Goal: Information Seeking & Learning: Learn about a topic

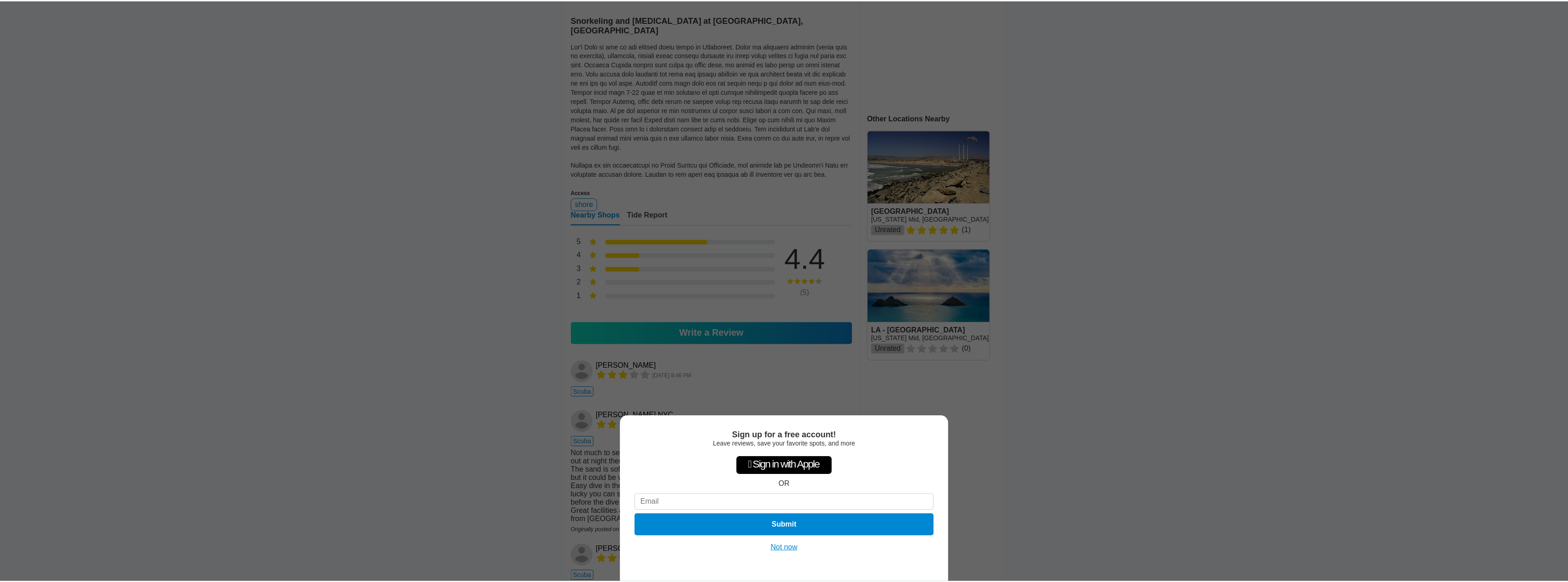
scroll to position [274, 0]
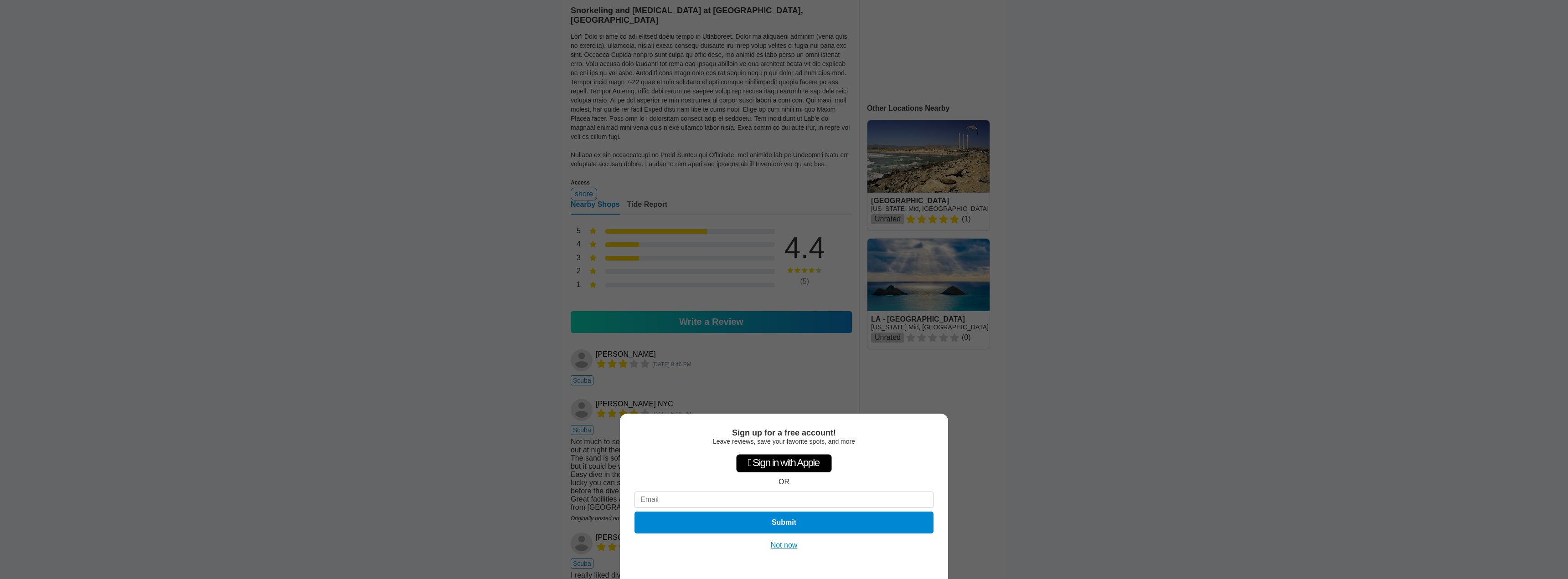
click at [428, 436] on div "Sign up for a free account! Leave reviews, save your favorite spots, and more …" at bounding box center [784, 290] width 1568 height 579
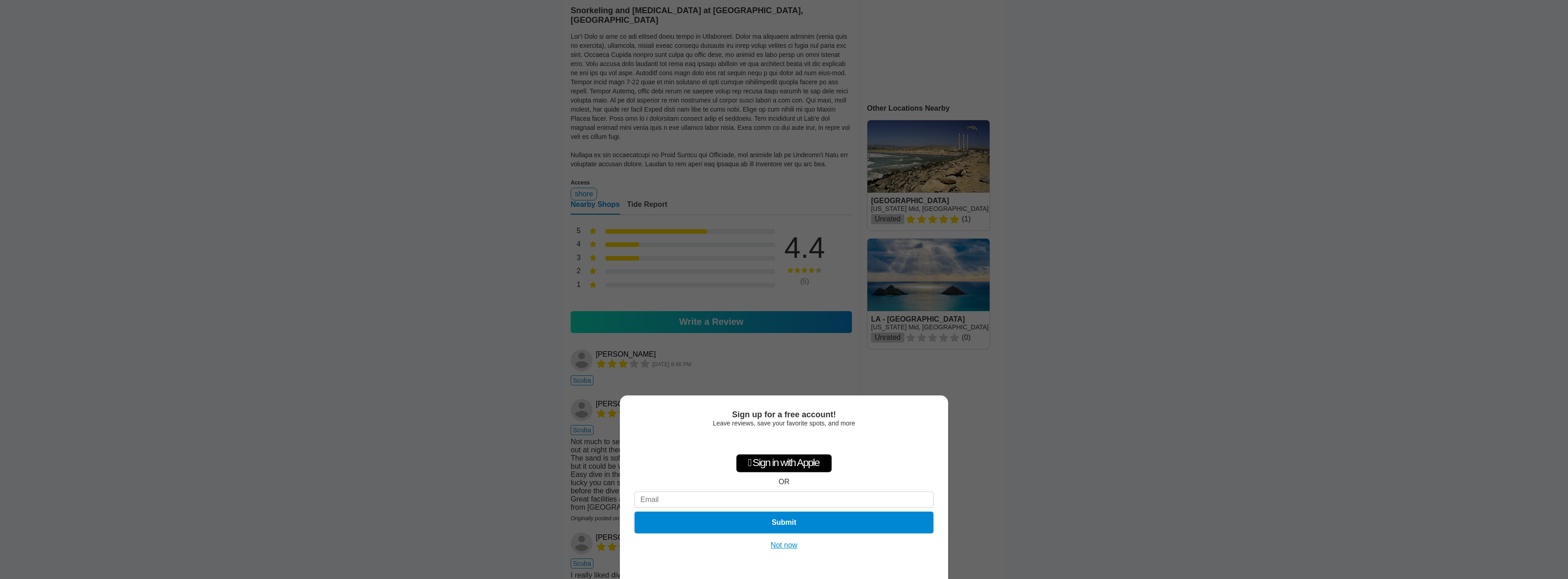
click at [785, 544] on button "Not now" at bounding box center [784, 545] width 32 height 9
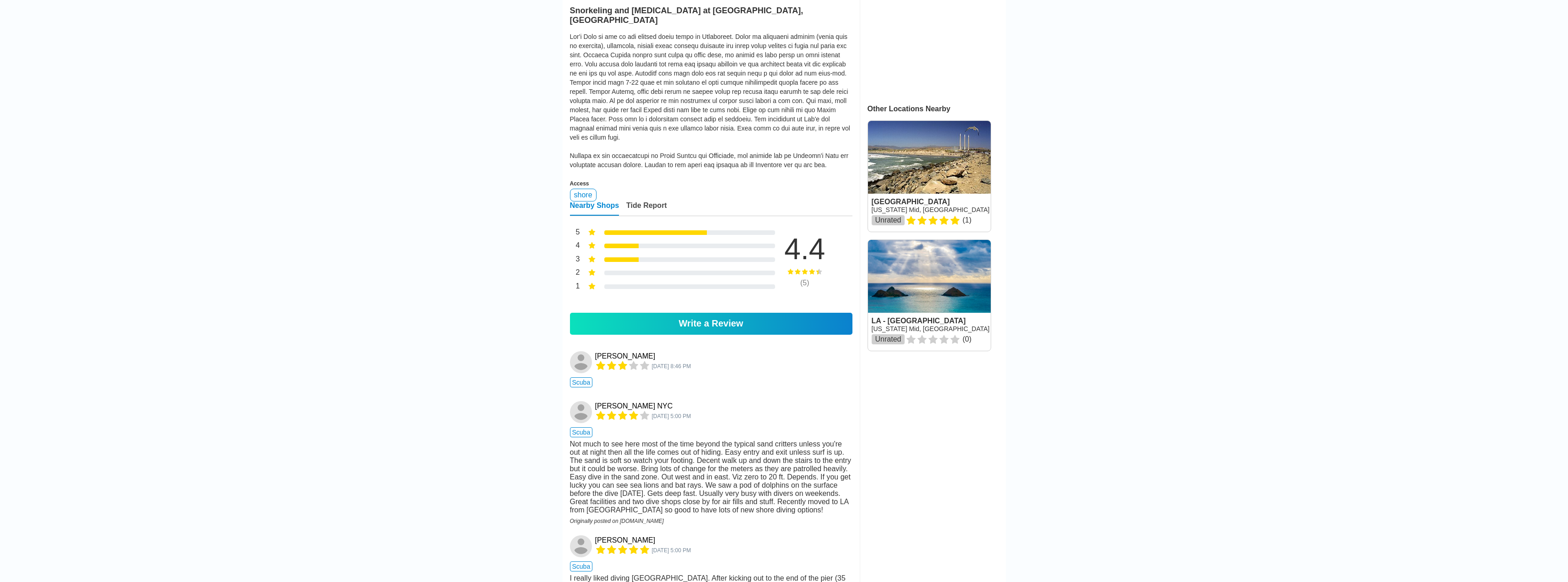
drag, startPoint x: 781, startPoint y: 536, endPoint x: 782, endPoint y: 521, distance: 15.0
click at [782, 521] on div "[PERSON_NAME] NYC [DATE] 5:00 PM scuba Not much to see here most of the time be…" at bounding box center [711, 462] width 282 height 134
click at [782, 514] on div "Not much to see here most of the time beyond the typical sand critters unless y…" at bounding box center [711, 477] width 282 height 74
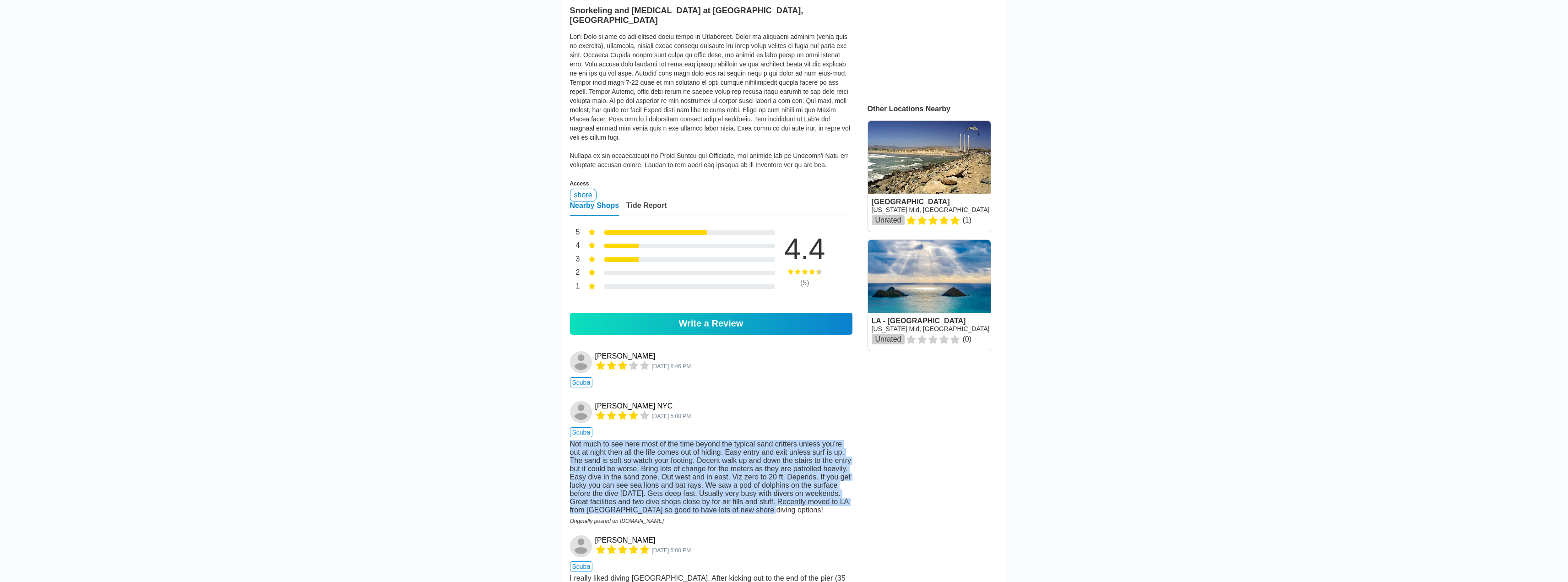
drag, startPoint x: 782, startPoint y: 528, endPoint x: 792, endPoint y: 440, distance: 88.6
click at [792, 440] on div "[PERSON_NAME] NYC [DATE] 5:00 PM scuba Not much to see here most of the time be…" at bounding box center [711, 459] width 282 height 117
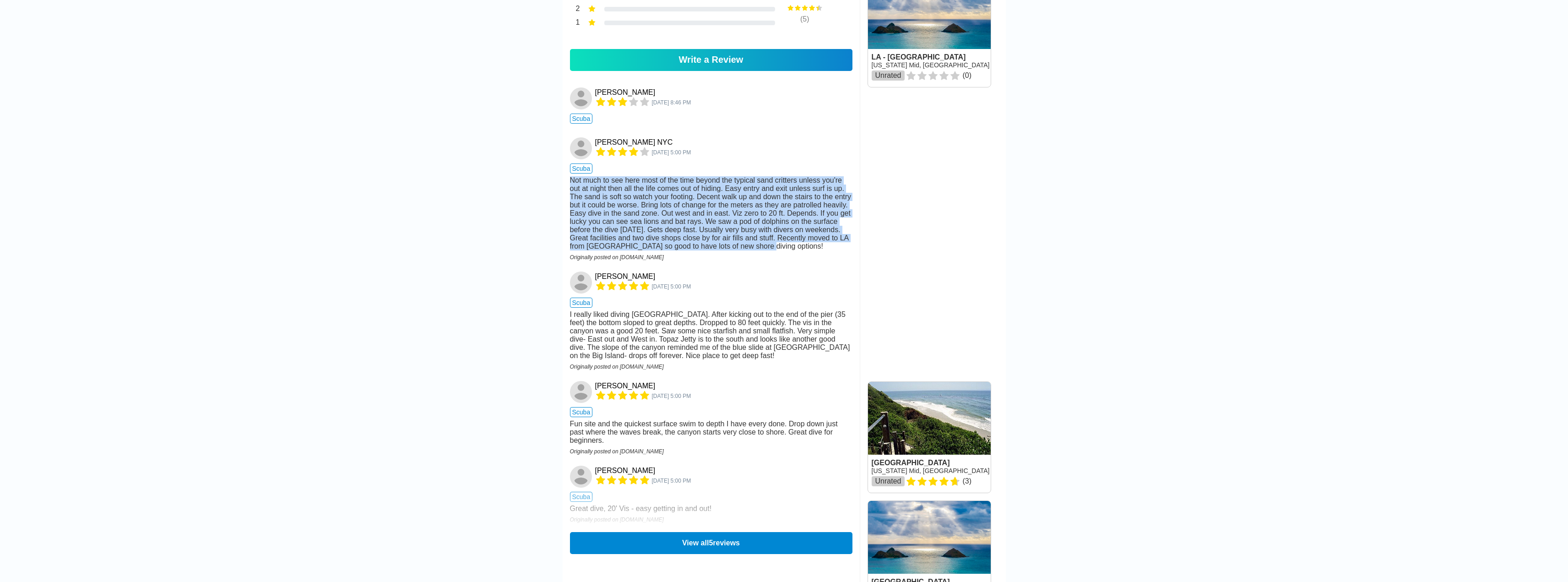
scroll to position [412, 0]
